Goal: Find specific page/section: Find specific page/section

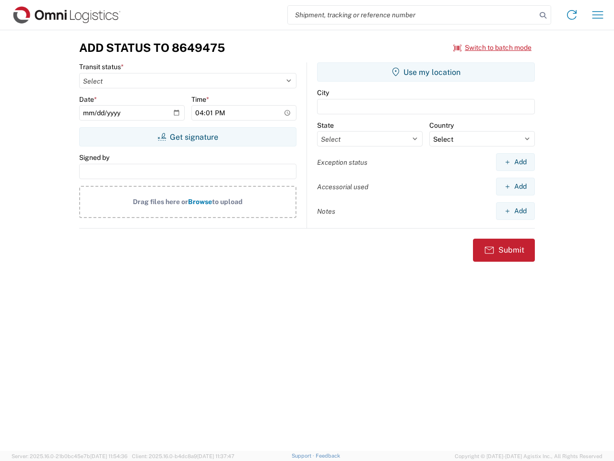
click at [412, 15] on input "search" at bounding box center [412, 15] width 249 height 18
click at [543, 15] on icon at bounding box center [543, 15] width 13 height 13
click at [572, 15] on icon at bounding box center [571, 14] width 15 height 15
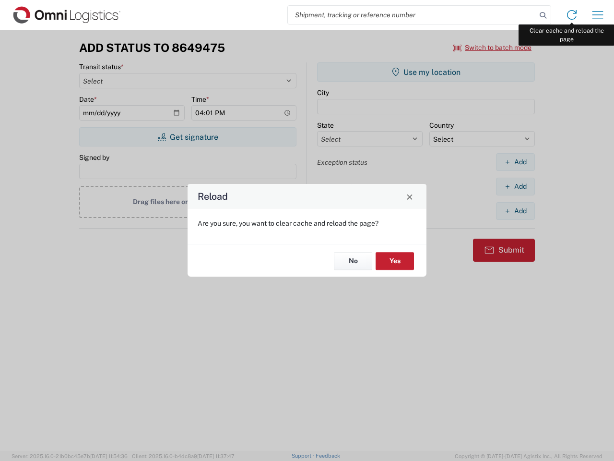
click at [598, 15] on div "Reload Are you sure, you want to clear cache and reload the page? No Yes" at bounding box center [307, 230] width 614 height 461
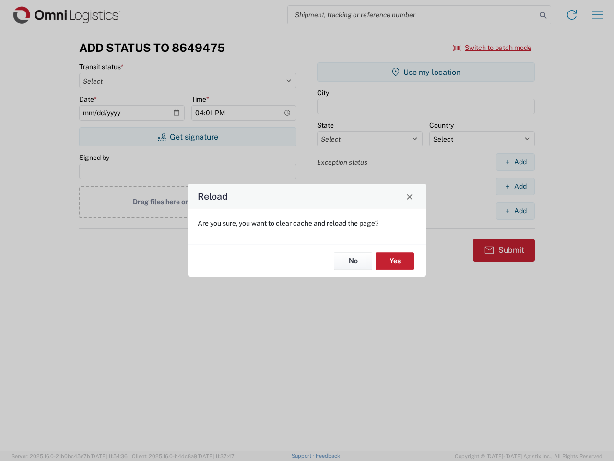
click at [493, 48] on div "Reload Are you sure, you want to clear cache and reload the page? No Yes" at bounding box center [307, 230] width 614 height 461
click at [188, 137] on div "Reload Are you sure, you want to clear cache and reload the page? No Yes" at bounding box center [307, 230] width 614 height 461
click at [426, 72] on div "Reload Are you sure, you want to clear cache and reload the page? No Yes" at bounding box center [307, 230] width 614 height 461
click at [515, 162] on div "Reload Are you sure, you want to clear cache and reload the page? No Yes" at bounding box center [307, 230] width 614 height 461
click at [515, 186] on div "Reload Are you sure, you want to clear cache and reload the page? No Yes" at bounding box center [307, 230] width 614 height 461
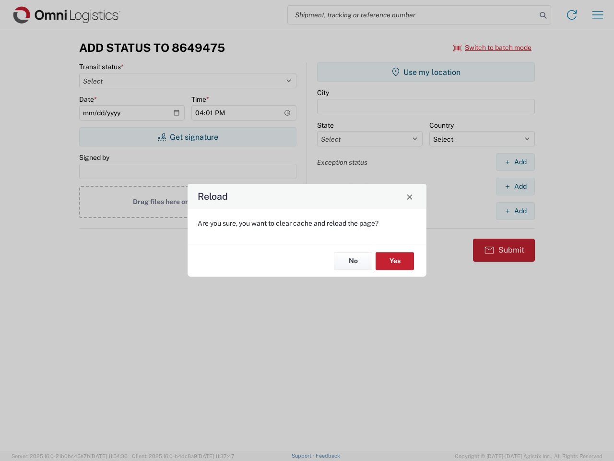
click at [515, 211] on div "Reload Are you sure, you want to clear cache and reload the page? No Yes" at bounding box center [307, 230] width 614 height 461
